Goal: Task Accomplishment & Management: Manage account settings

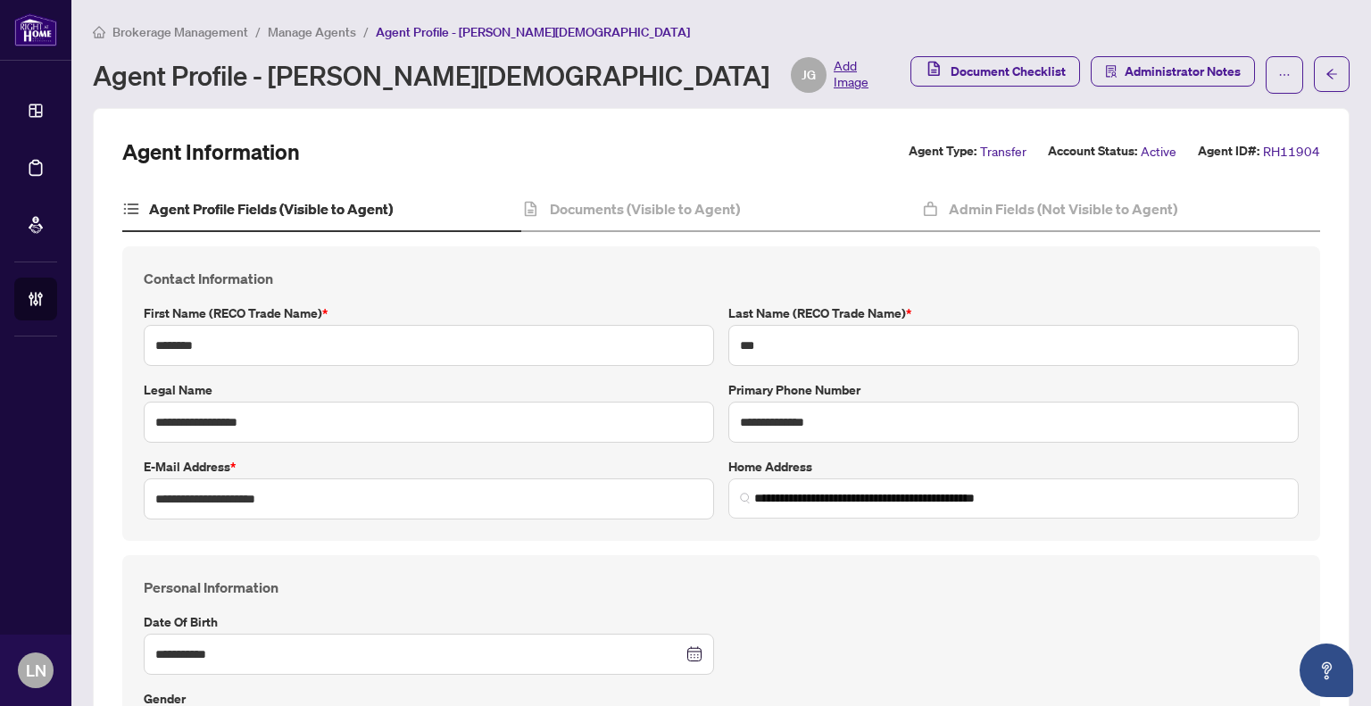
scroll to position [2283, 0]
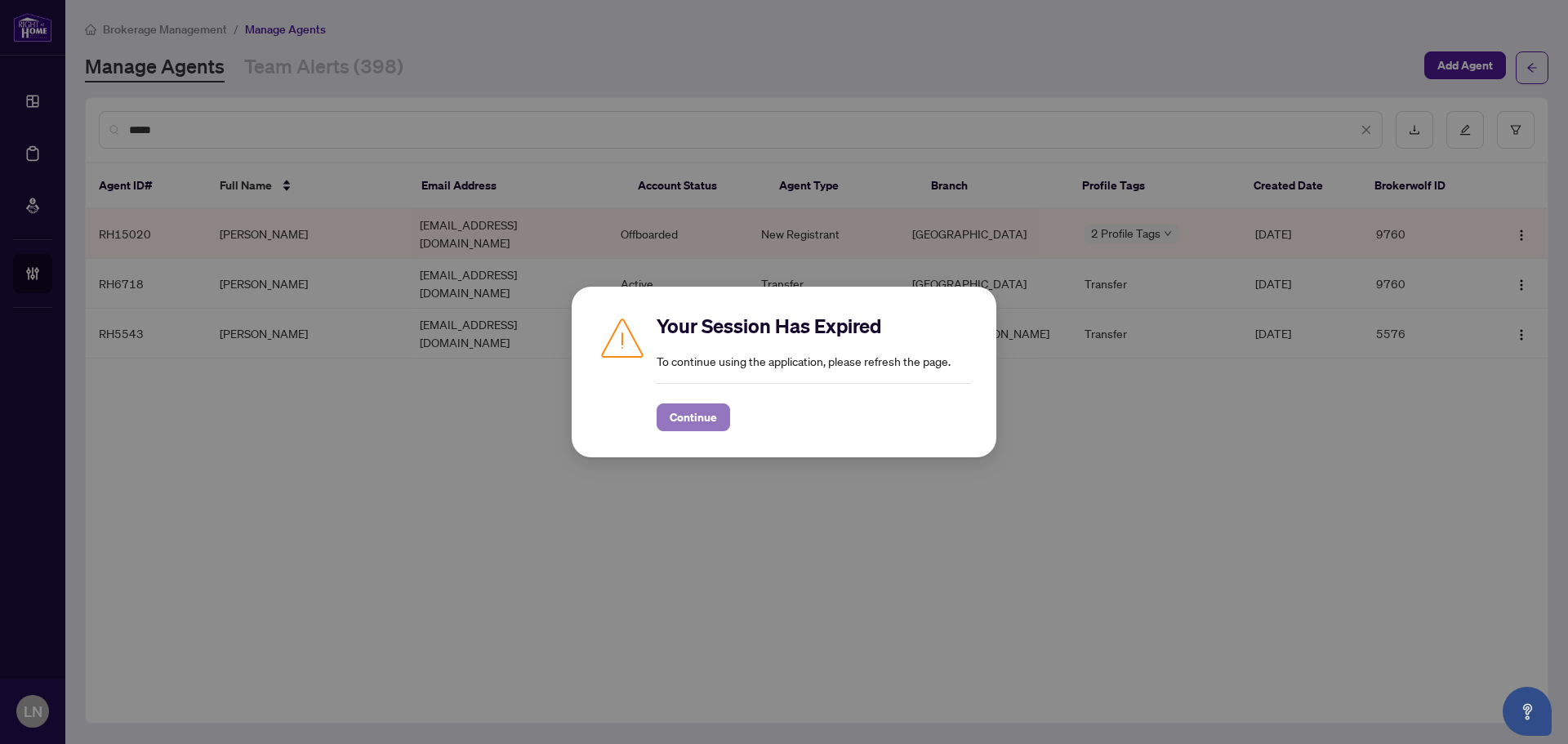
click at [699, 405] on span "Continue" at bounding box center [694, 417] width 48 height 27
